Goal: Information Seeking & Learning: Learn about a topic

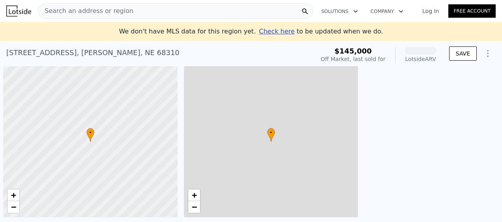
scroll to position [0, 3]
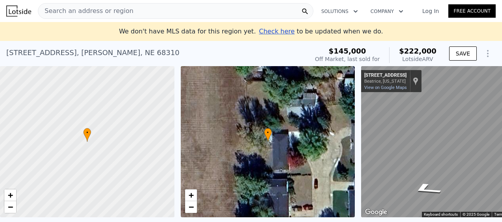
click at [74, 13] on span "Search an address or region" at bounding box center [85, 10] width 95 height 9
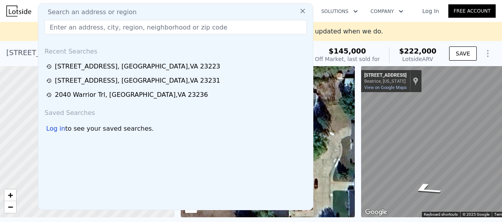
click at [98, 69] on div "[STREET_ADDRESS]" at bounding box center [137, 66] width 165 height 9
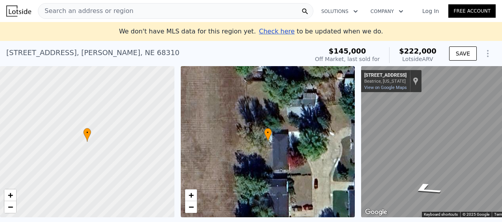
type input "2"
type input "1"
type input "2"
type input "960"
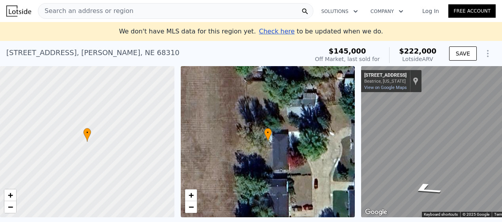
type input "1260"
type input "1520.244"
type input "3057.912"
type input "$ 276,000"
type input "5"
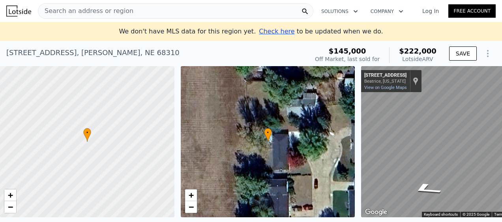
type input "$ 50,941"
